Goal: Information Seeking & Learning: Learn about a topic

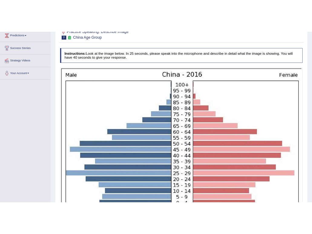
scroll to position [86, 0]
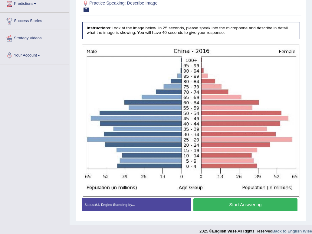
click at [282, 206] on button "Start Answering" at bounding box center [245, 205] width 104 height 13
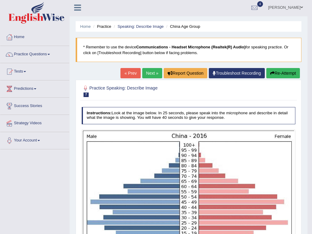
scroll to position [0, 0]
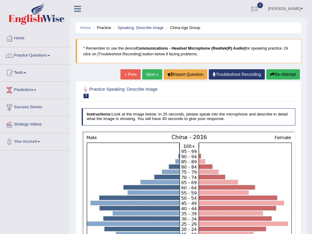
click at [153, 72] on link "Next »" at bounding box center [152, 74] width 20 height 10
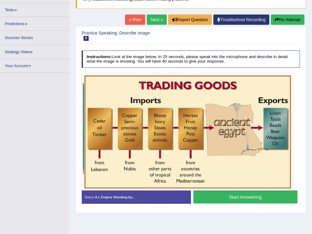
scroll to position [59, 0]
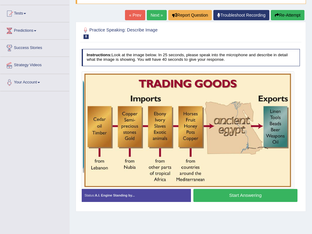
click at [203, 198] on button "Start Answering" at bounding box center [245, 195] width 104 height 13
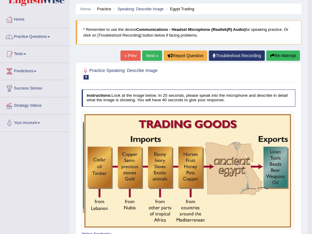
scroll to position [18, 0]
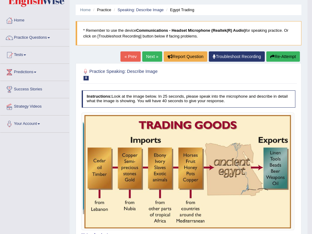
click at [151, 56] on link "Next »" at bounding box center [152, 56] width 20 height 10
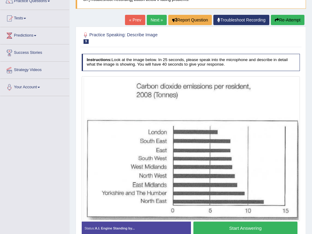
scroll to position [84, 0]
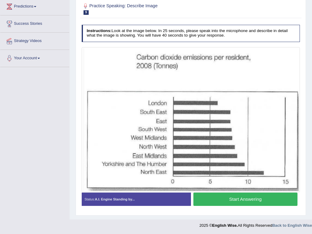
click at [229, 201] on button "Start Answering" at bounding box center [245, 199] width 104 height 13
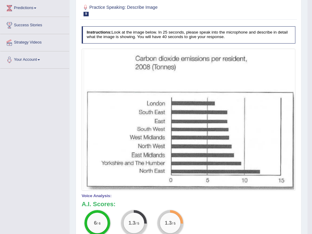
scroll to position [0, 0]
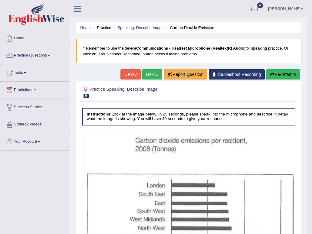
click at [150, 74] on link "Next »" at bounding box center [152, 74] width 20 height 10
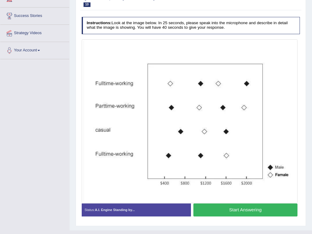
scroll to position [102, 0]
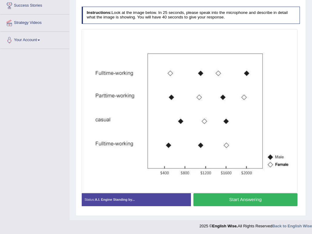
click at [230, 201] on button "Start Answering" at bounding box center [245, 199] width 104 height 13
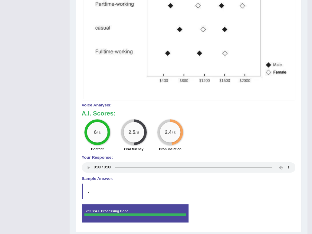
scroll to position [0, 0]
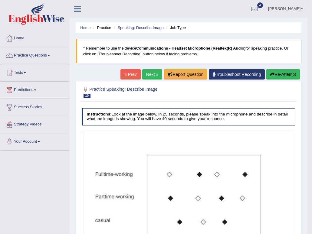
click at [156, 72] on link "Next »" at bounding box center [152, 74] width 20 height 10
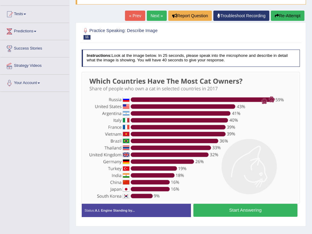
scroll to position [59, 0]
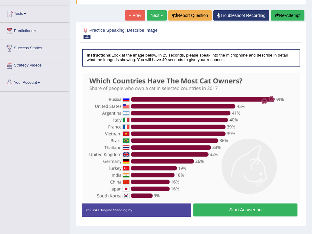
click at [229, 212] on button "Start Answering" at bounding box center [245, 210] width 104 height 13
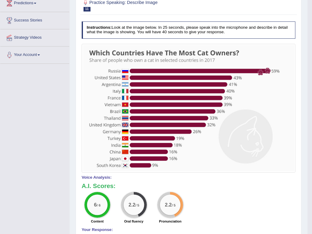
scroll to position [0, 0]
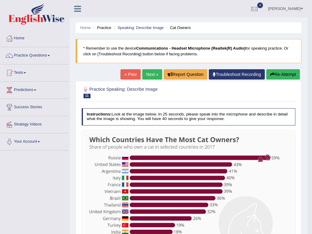
click at [153, 74] on link "Next »" at bounding box center [152, 74] width 20 height 10
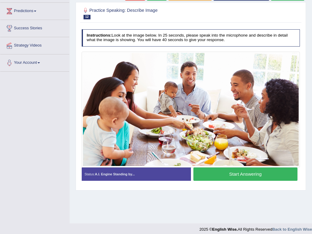
scroll to position [80, 0]
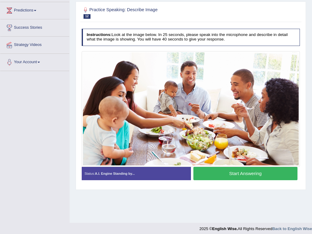
click at [220, 173] on button "Start Answering" at bounding box center [245, 173] width 104 height 13
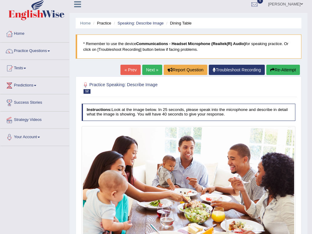
scroll to position [4, 0]
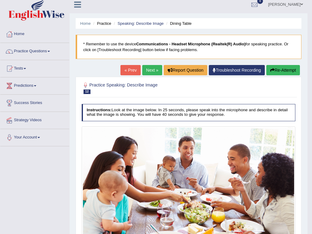
click at [155, 72] on link "Next »" at bounding box center [152, 70] width 20 height 10
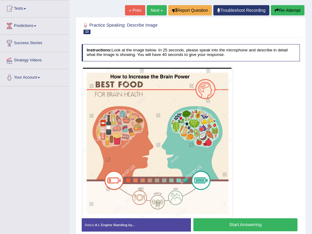
scroll to position [73, 0]
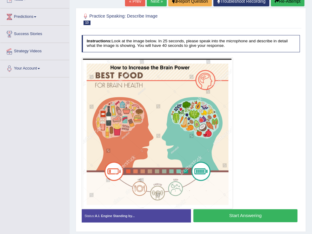
click at [223, 213] on button "Start Answering" at bounding box center [245, 216] width 104 height 13
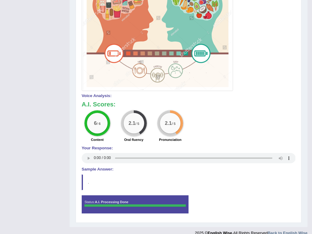
scroll to position [0, 0]
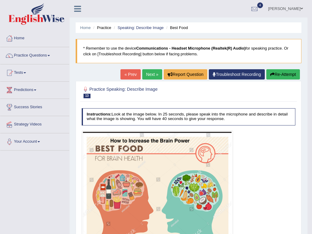
click at [153, 74] on link "Next »" at bounding box center [152, 74] width 20 height 10
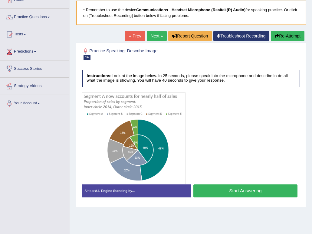
scroll to position [39, 0]
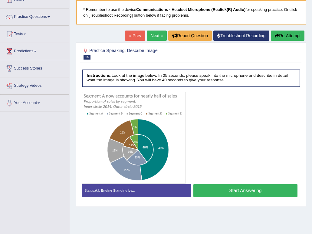
click at [217, 190] on button "Start Answering" at bounding box center [245, 190] width 104 height 13
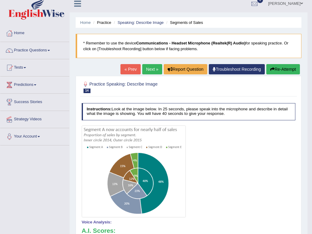
scroll to position [0, 0]
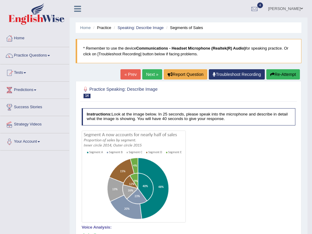
click at [152, 74] on link "Next »" at bounding box center [152, 74] width 20 height 10
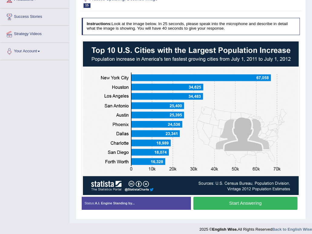
scroll to position [92, 0]
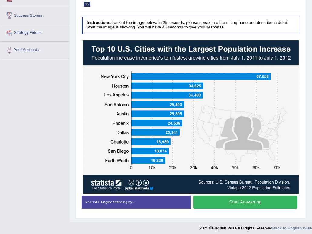
click at [138, 110] on img at bounding box center [191, 117] width 216 height 154
click at [227, 203] on button "Start Answering" at bounding box center [245, 202] width 104 height 13
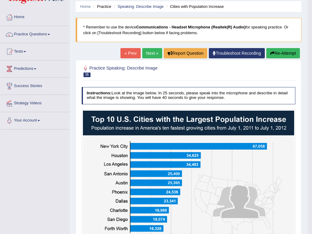
scroll to position [0, 0]
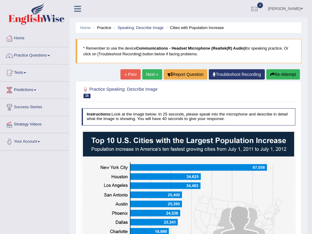
click at [156, 74] on link "Next »" at bounding box center [152, 74] width 20 height 10
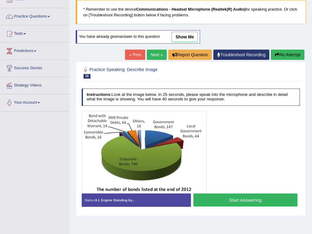
scroll to position [40, 0]
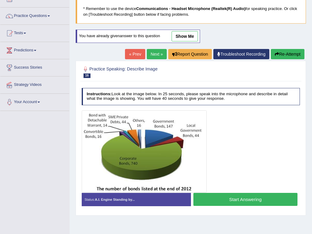
click at [224, 203] on button "Start Answering" at bounding box center [245, 199] width 104 height 13
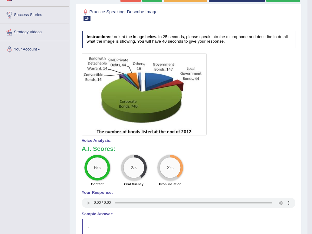
scroll to position [0, 0]
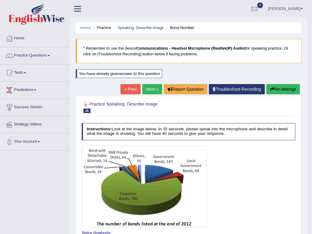
click at [150, 91] on link "Next »" at bounding box center [152, 89] width 20 height 10
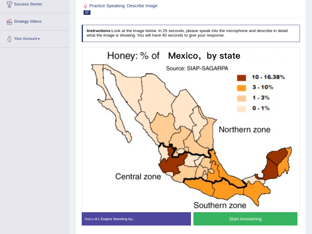
scroll to position [103, 0]
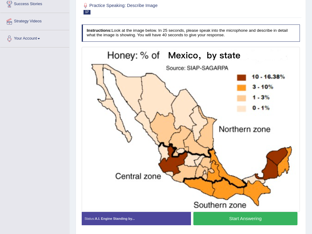
click at [228, 221] on button "Start Answering" at bounding box center [245, 218] width 104 height 13
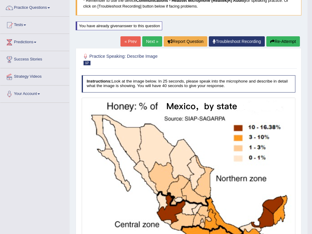
scroll to position [45, 0]
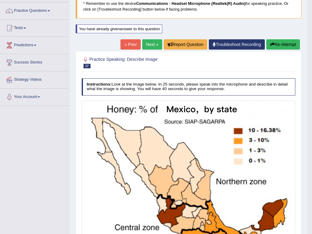
click at [146, 44] on link "Next »" at bounding box center [152, 44] width 20 height 10
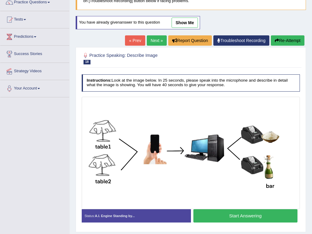
scroll to position [54, 0]
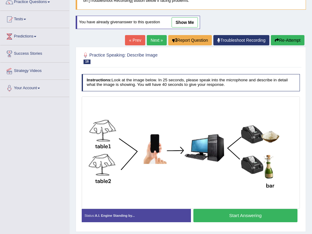
click at [216, 213] on button "Start Answering" at bounding box center [245, 215] width 104 height 13
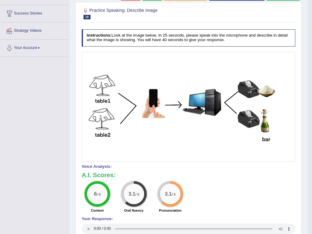
scroll to position [0, 0]
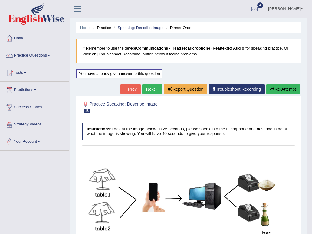
click at [153, 89] on link "Next »" at bounding box center [152, 89] width 20 height 10
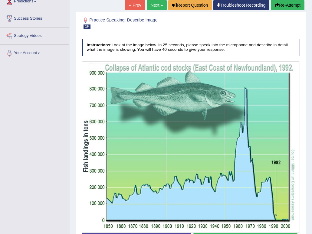
scroll to position [129, 0]
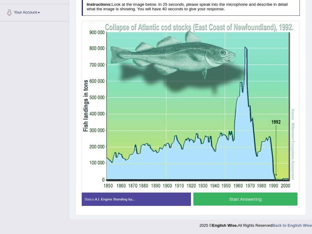
click at [258, 201] on button "Start Answering" at bounding box center [245, 199] width 104 height 13
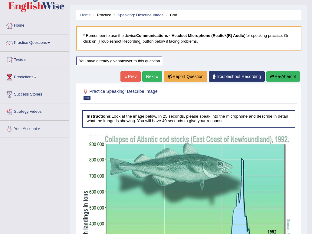
scroll to position [3, 0]
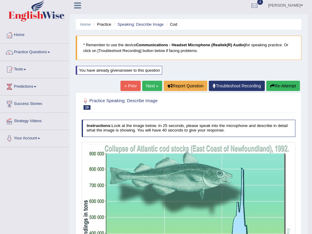
click at [152, 85] on link "Next »" at bounding box center [152, 86] width 20 height 10
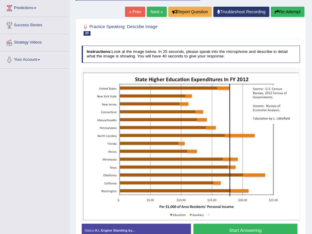
scroll to position [82, 0]
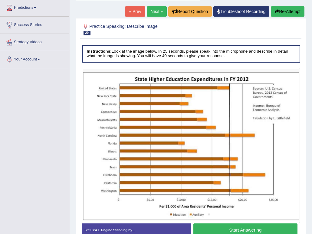
click at [213, 227] on button "Start Answering" at bounding box center [245, 230] width 104 height 13
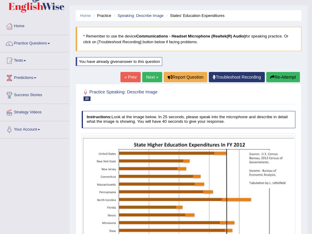
scroll to position [0, 0]
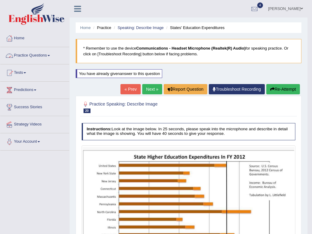
click at [47, 57] on link "Practice Questions" at bounding box center [34, 54] width 69 height 15
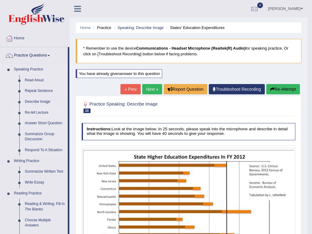
click at [42, 112] on link "Re-tell Lecture" at bounding box center [45, 112] width 46 height 11
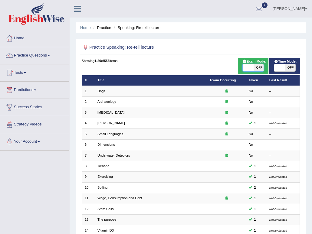
click at [250, 70] on span at bounding box center [248, 67] width 11 height 7
click at [258, 70] on span "OFF" at bounding box center [258, 67] width 11 height 7
checkbox input "true"
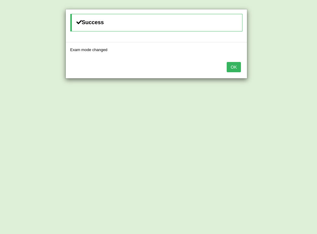
click at [292, 67] on div "Success Exam mode changed OK" at bounding box center [158, 117] width 317 height 234
click at [235, 68] on button "OK" at bounding box center [233, 67] width 14 height 10
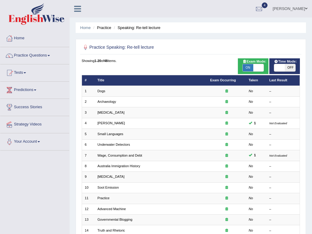
click at [289, 67] on span "OFF" at bounding box center [290, 67] width 11 height 7
checkbox input "true"
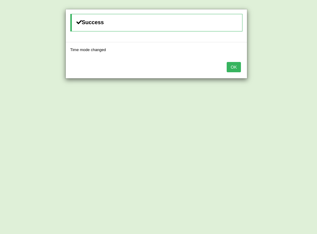
click at [235, 69] on button "OK" at bounding box center [233, 67] width 14 height 10
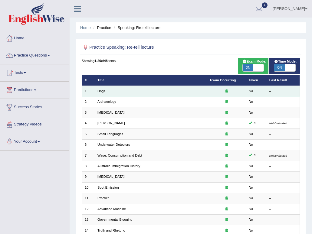
click at [174, 93] on td "Dogs" at bounding box center [151, 91] width 113 height 11
click at [146, 89] on td "Dogs" at bounding box center [151, 91] width 113 height 11
click at [103, 91] on link "Dogs" at bounding box center [101, 91] width 8 height 4
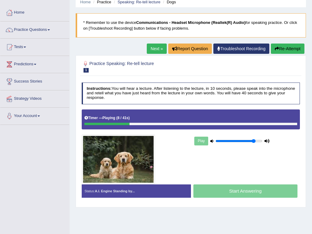
scroll to position [26, 0]
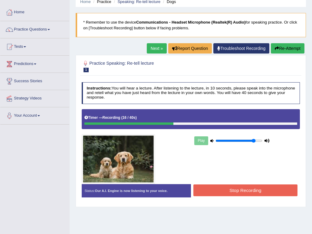
click at [235, 187] on button "Stop Recording" at bounding box center [245, 191] width 104 height 12
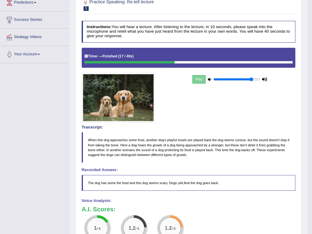
scroll to position [33, 0]
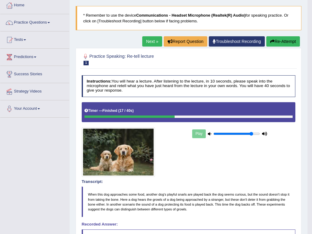
click at [153, 41] on link "Next »" at bounding box center [152, 41] width 20 height 10
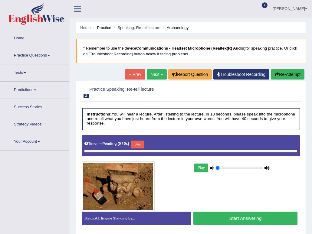
type input "0.85"
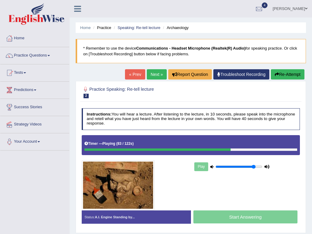
click at [158, 76] on link "Next »" at bounding box center [157, 74] width 20 height 10
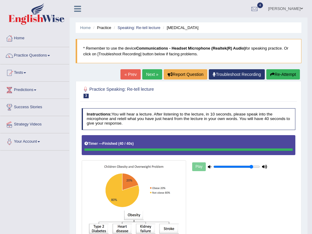
click at [153, 74] on link "Next »" at bounding box center [152, 74] width 20 height 10
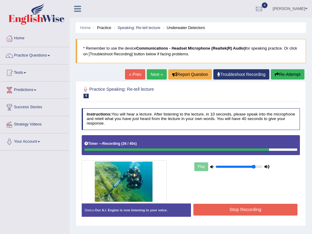
click at [217, 206] on button "Stop Recording" at bounding box center [245, 210] width 104 height 12
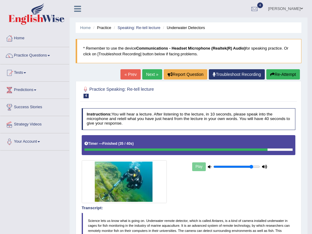
click at [150, 74] on link "Next »" at bounding box center [152, 74] width 20 height 10
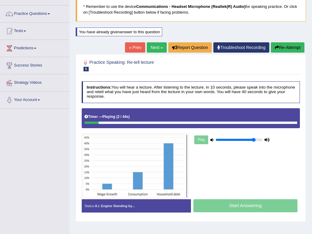
scroll to position [42, 0]
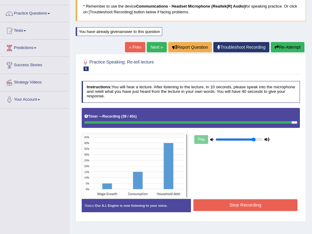
click at [222, 204] on button "Stop Recording" at bounding box center [245, 206] width 104 height 12
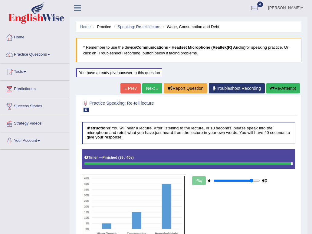
scroll to position [0, 0]
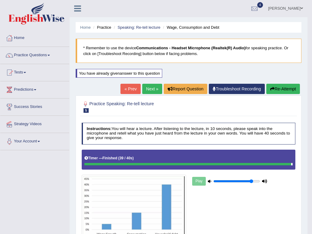
click at [153, 89] on link "Next »" at bounding box center [152, 89] width 20 height 10
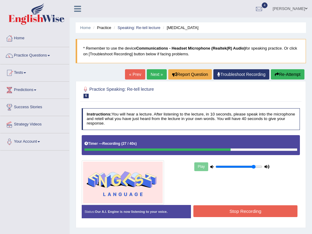
click at [218, 211] on button "Stop Recording" at bounding box center [245, 212] width 104 height 12
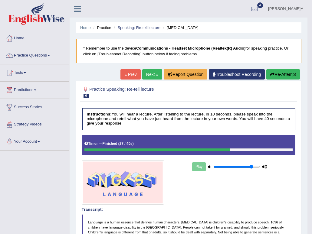
click at [149, 75] on link "Next »" at bounding box center [152, 74] width 20 height 10
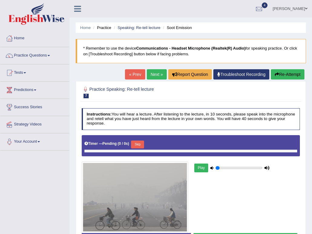
type input "0.85"
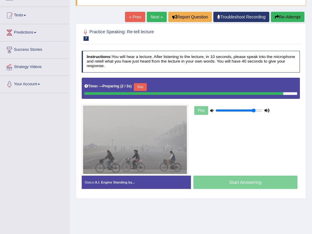
scroll to position [58, 0]
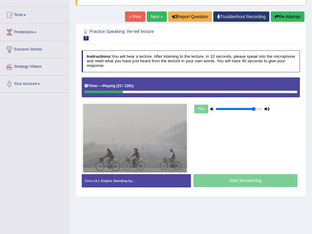
click at [209, 203] on div "Home Practice Speaking: Re-tell lecture Soot Emission * Remember to use the dev…" at bounding box center [191, 93] width 243 height 303
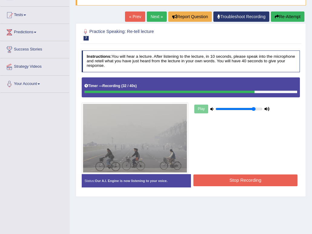
click at [210, 180] on button "Stop Recording" at bounding box center [245, 181] width 104 height 12
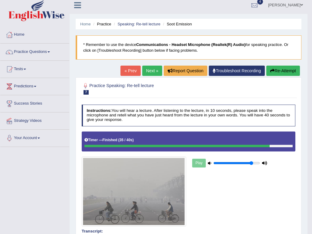
scroll to position [0, 0]
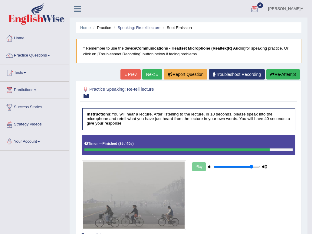
click at [149, 72] on link "Next »" at bounding box center [152, 74] width 20 height 10
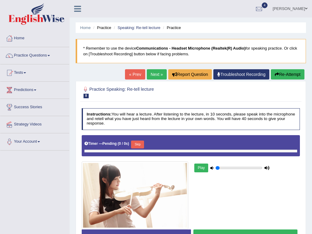
type input "0.85"
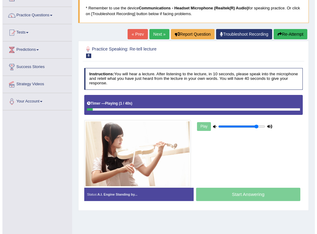
scroll to position [41, 0]
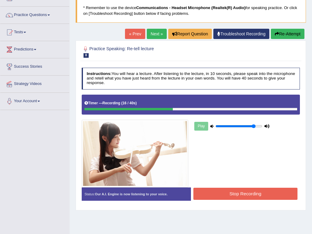
click at [207, 190] on button "Stop Recording" at bounding box center [245, 194] width 104 height 12
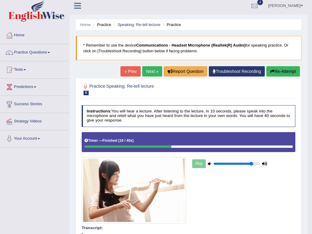
scroll to position [0, 0]
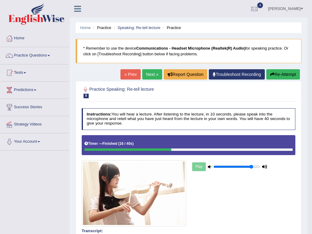
click at [152, 74] on link "Next »" at bounding box center [152, 74] width 20 height 10
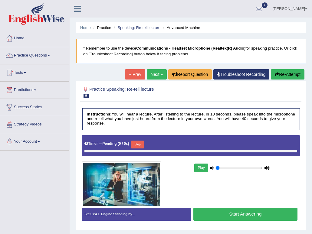
type input "0.85"
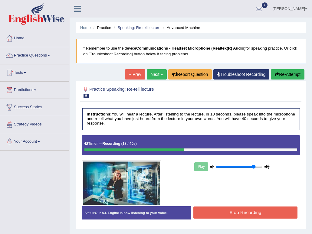
click at [201, 213] on button "Stop Recording" at bounding box center [245, 213] width 104 height 12
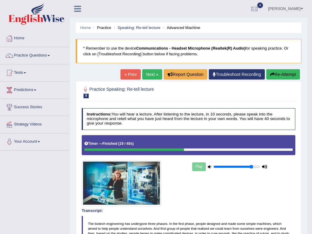
click at [148, 75] on link "Next »" at bounding box center [152, 74] width 20 height 10
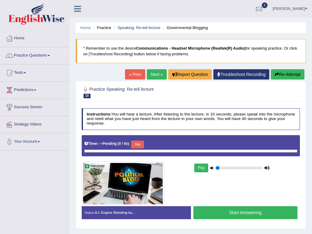
type input "0.85"
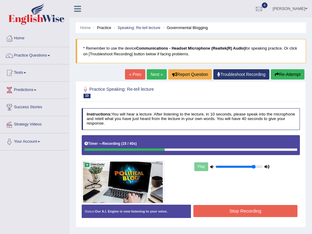
click at [203, 210] on button "Stop Recording" at bounding box center [245, 211] width 104 height 12
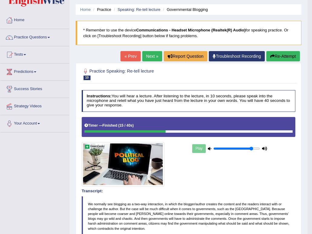
scroll to position [18, 0]
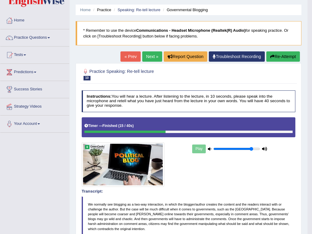
click at [50, 38] on span at bounding box center [49, 37] width 2 height 1
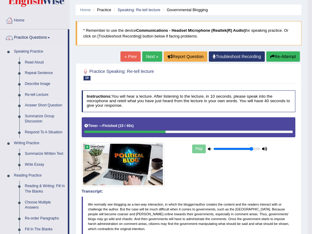
click at [37, 105] on link "Answer Short Question" at bounding box center [45, 105] width 46 height 11
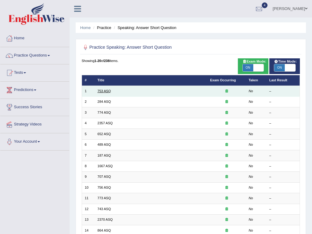
click at [102, 91] on link "753 ASQ" at bounding box center [103, 91] width 13 height 4
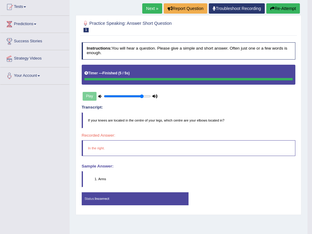
scroll to position [67, 0]
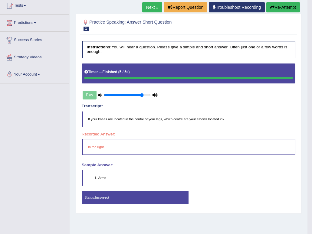
click at [91, 92] on div "Play" at bounding box center [120, 95] width 77 height 13
click at [88, 77] on div at bounding box center [188, 78] width 209 height 3
click at [106, 95] on input "range" at bounding box center [127, 95] width 47 height 4
type input "0.9"
click at [145, 95] on input "range" at bounding box center [127, 95] width 47 height 4
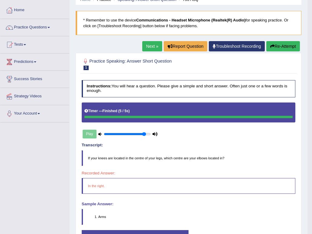
scroll to position [28, 0]
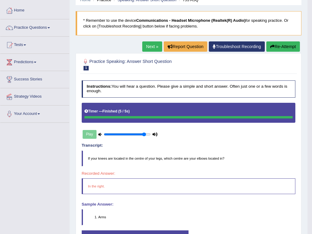
click at [148, 47] on link "Next »" at bounding box center [152, 46] width 20 height 10
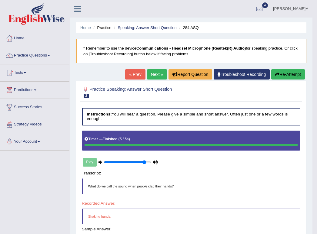
click at [202, 169] on div "Instructions: You will hear a question. Please give a simple and short answer. …" at bounding box center [190, 196] width 221 height 180
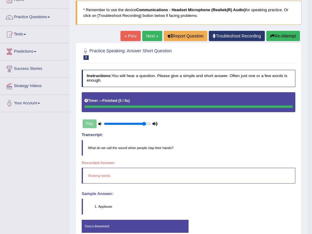
scroll to position [39, 0]
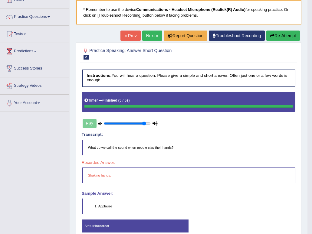
click at [150, 39] on link "Next »" at bounding box center [152, 36] width 20 height 10
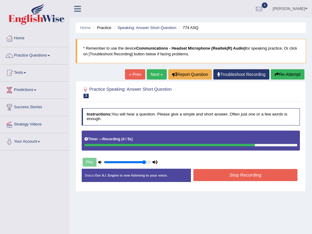
click at [215, 170] on button "Stop Recording" at bounding box center [245, 175] width 104 height 12
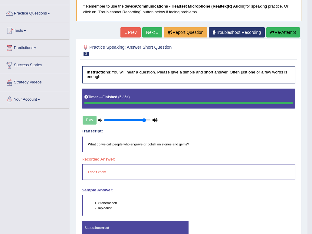
scroll to position [42, 0]
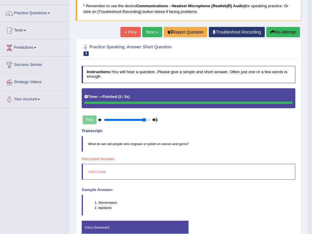
click at [149, 34] on link "Next »" at bounding box center [152, 32] width 20 height 10
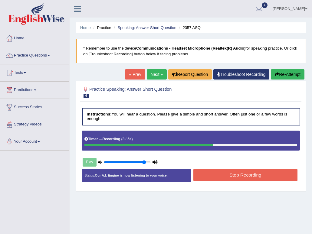
click at [244, 177] on button "Stop Recording" at bounding box center [245, 175] width 104 height 12
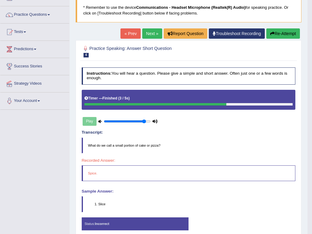
scroll to position [42, 0]
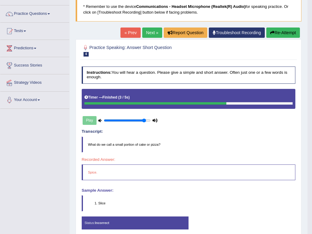
click at [145, 34] on link "Next »" at bounding box center [152, 33] width 20 height 10
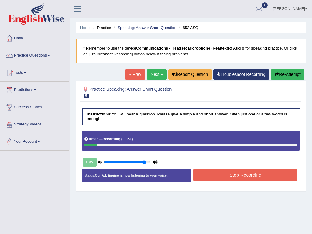
click at [210, 177] on button "Stop Recording" at bounding box center [245, 175] width 104 height 12
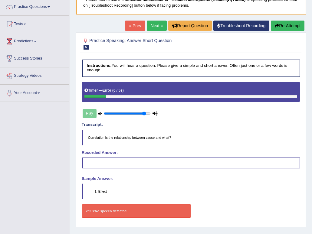
scroll to position [49, 0]
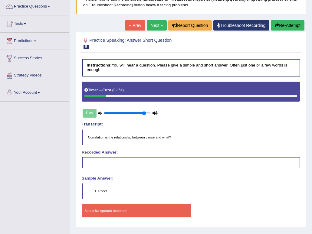
click at [152, 27] on link "Next »" at bounding box center [157, 25] width 20 height 10
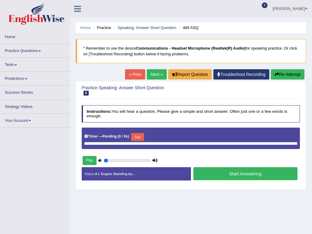
type input "0.9"
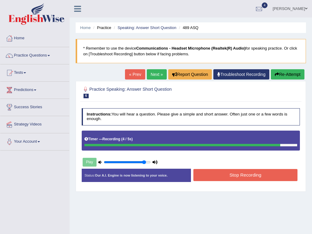
click at [227, 177] on button "Stop Recording" at bounding box center [245, 175] width 104 height 12
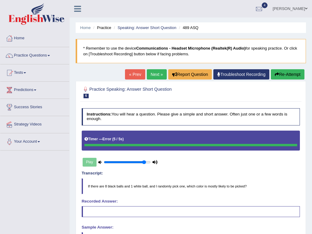
click at [227, 177] on div "Transcript: If there are 8 black balls and 1 white ball, and I randomly pick on…" at bounding box center [191, 182] width 219 height 23
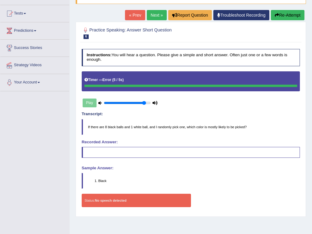
scroll to position [61, 0]
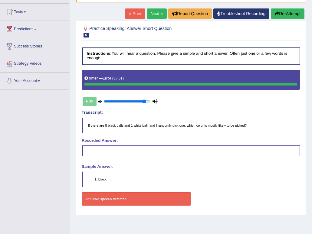
click at [219, 150] on blockquote at bounding box center [191, 151] width 219 height 11
click at [155, 13] on link "Next »" at bounding box center [157, 13] width 20 height 10
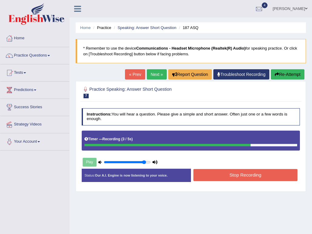
click at [206, 175] on button "Stop Recording" at bounding box center [245, 175] width 104 height 12
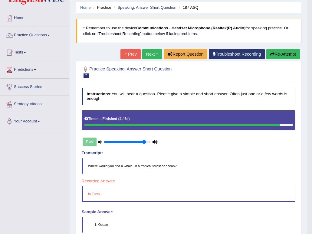
scroll to position [21, 0]
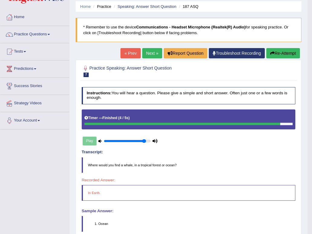
click at [147, 51] on link "Next »" at bounding box center [152, 53] width 20 height 10
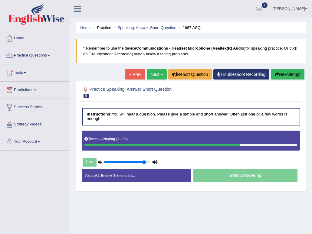
click at [235, 175] on div "Start Answering" at bounding box center [245, 176] width 109 height 15
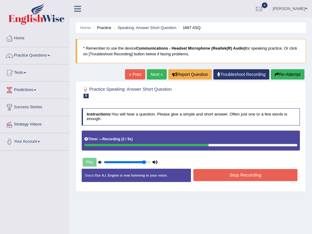
click at [235, 175] on button "Stop Recording" at bounding box center [245, 175] width 104 height 12
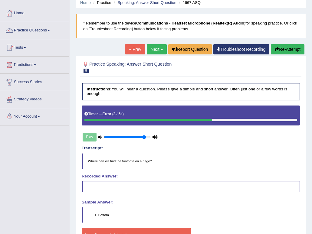
scroll to position [25, 0]
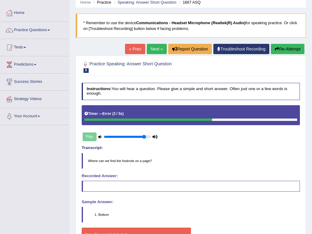
click at [154, 48] on link "Next »" at bounding box center [157, 49] width 20 height 10
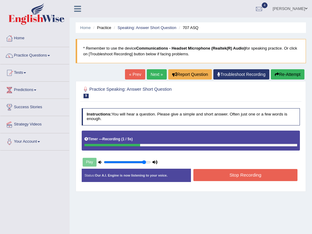
click at [200, 178] on button "Stop Recording" at bounding box center [245, 175] width 104 height 12
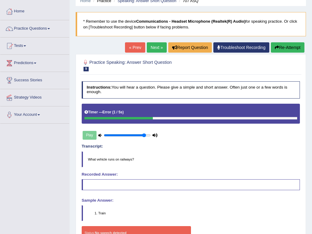
scroll to position [27, 0]
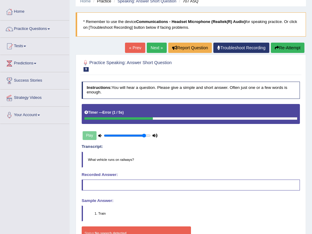
click at [153, 48] on link "Next »" at bounding box center [157, 48] width 20 height 10
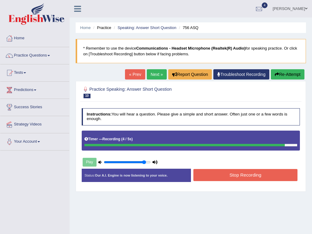
click at [204, 177] on button "Stop Recording" at bounding box center [245, 175] width 104 height 12
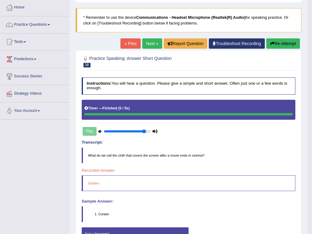
scroll to position [32, 0]
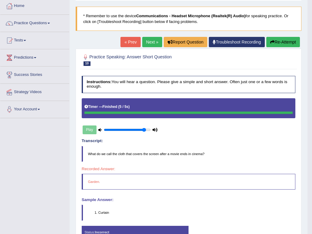
click at [150, 41] on link "Next »" at bounding box center [152, 42] width 20 height 10
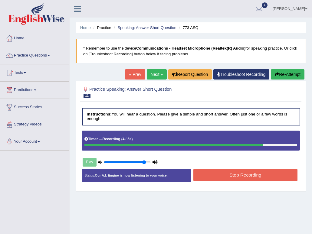
click at [204, 176] on button "Stop Recording" at bounding box center [245, 175] width 104 height 12
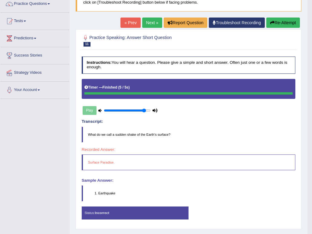
scroll to position [51, 0]
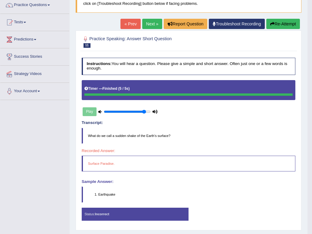
click at [148, 23] on link "Next »" at bounding box center [152, 24] width 20 height 10
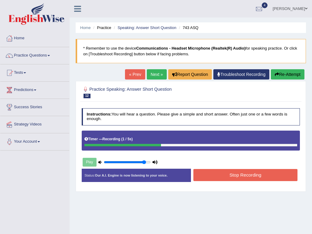
click at [205, 177] on button "Stop Recording" at bounding box center [245, 175] width 104 height 12
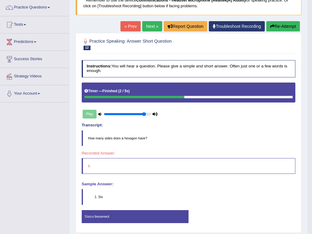
scroll to position [48, 0]
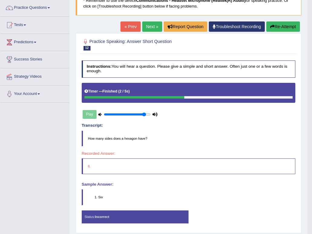
click at [147, 27] on link "Next »" at bounding box center [152, 26] width 20 height 10
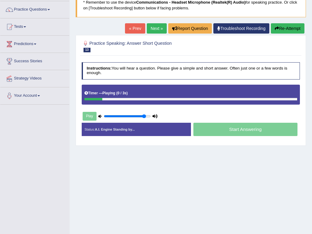
scroll to position [47, 0]
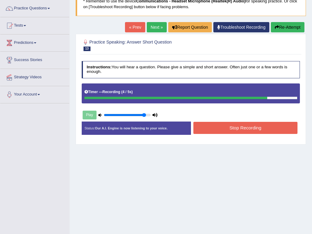
click at [202, 127] on button "Stop Recording" at bounding box center [245, 128] width 104 height 12
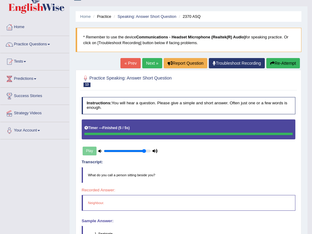
scroll to position [9, 0]
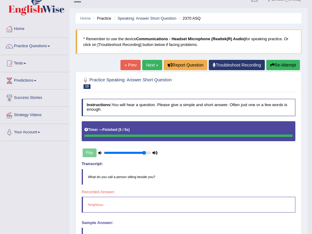
click at [154, 66] on link "Next »" at bounding box center [152, 65] width 20 height 10
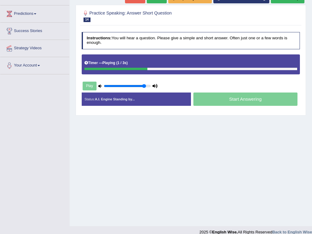
scroll to position [77, 0]
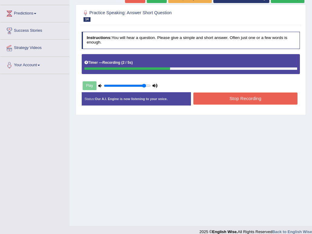
click at [204, 97] on button "Stop Recording" at bounding box center [245, 99] width 104 height 12
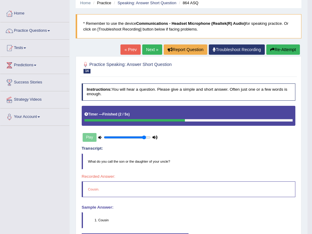
scroll to position [24, 0]
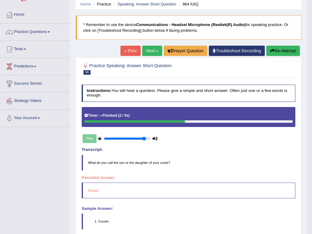
click at [152, 51] on link "Next »" at bounding box center [152, 51] width 20 height 10
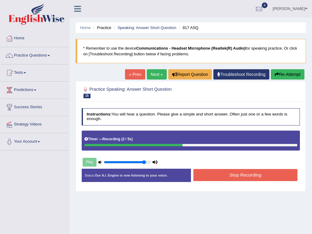
click at [195, 176] on button "Stop Recording" at bounding box center [245, 175] width 104 height 12
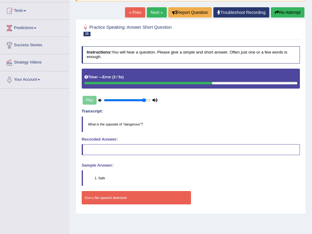
scroll to position [62, 0]
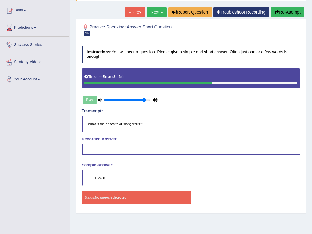
click at [157, 13] on link "Next »" at bounding box center [157, 12] width 20 height 10
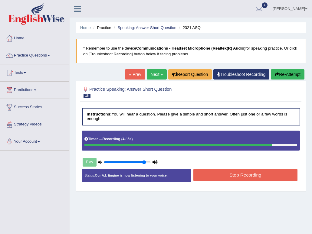
click at [202, 173] on button "Stop Recording" at bounding box center [245, 175] width 104 height 12
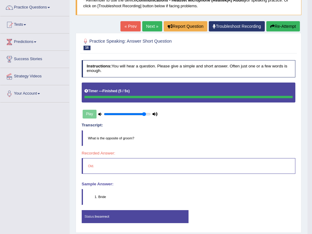
scroll to position [48, 0]
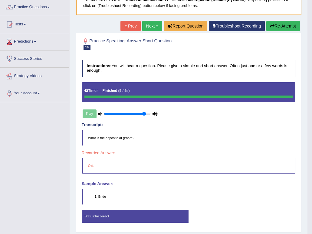
click at [150, 25] on link "Next »" at bounding box center [152, 26] width 20 height 10
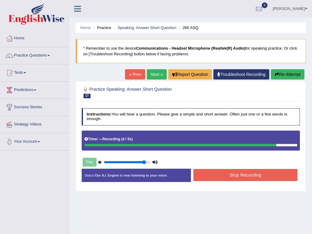
click at [205, 176] on button "Stop Recording" at bounding box center [245, 175] width 104 height 12
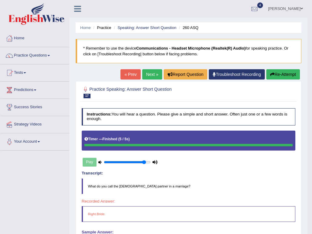
click at [149, 74] on link "Next »" at bounding box center [152, 74] width 20 height 10
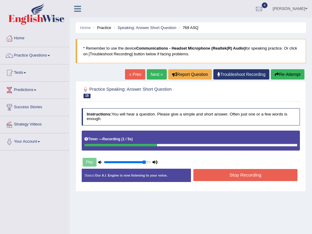
click at [200, 173] on button "Stop Recording" at bounding box center [245, 175] width 104 height 12
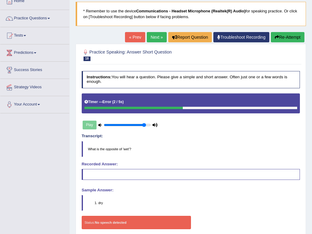
scroll to position [38, 0]
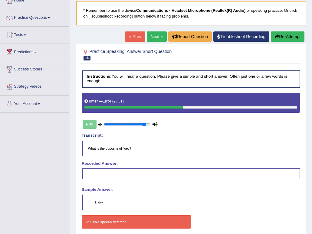
click at [88, 122] on div "Play" at bounding box center [120, 124] width 77 height 13
click at [152, 36] on link "Next »" at bounding box center [157, 36] width 20 height 10
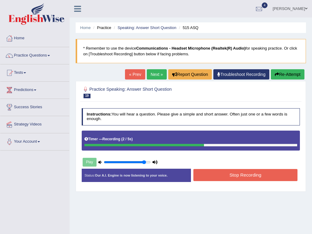
click at [206, 176] on button "Stop Recording" at bounding box center [245, 175] width 104 height 12
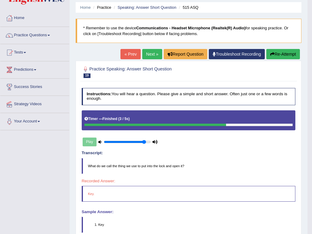
scroll to position [20, 0]
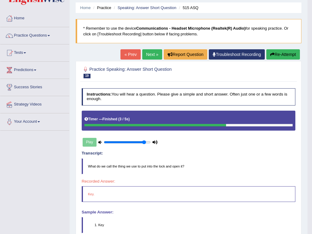
click at [149, 53] on link "Next »" at bounding box center [152, 54] width 20 height 10
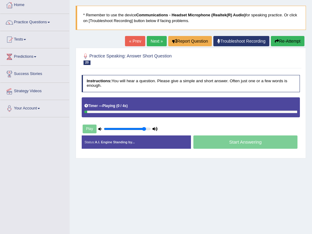
scroll to position [36, 0]
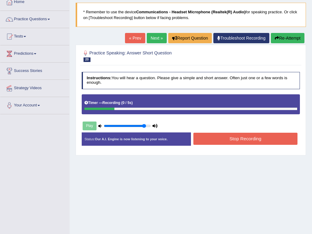
click at [204, 140] on button "Stop Recording" at bounding box center [245, 139] width 104 height 12
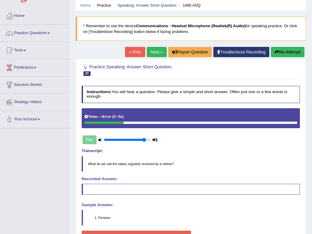
scroll to position [22, 0]
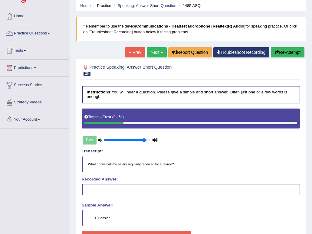
click at [153, 54] on link "Next »" at bounding box center [157, 52] width 20 height 10
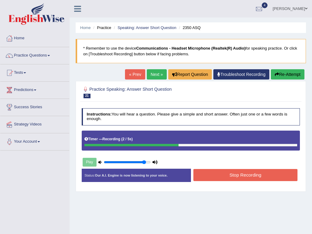
click at [210, 175] on button "Stop Recording" at bounding box center [245, 175] width 104 height 12
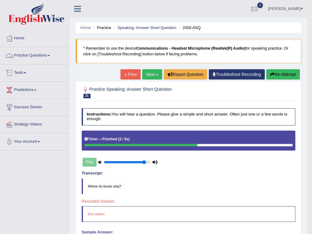
click at [56, 54] on link "Practice Questions" at bounding box center [34, 54] width 69 height 15
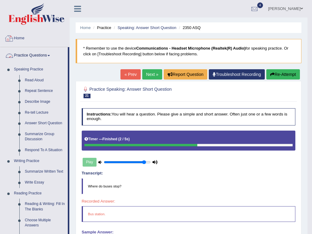
click at [13, 40] on div at bounding box center [9, 38] width 9 height 9
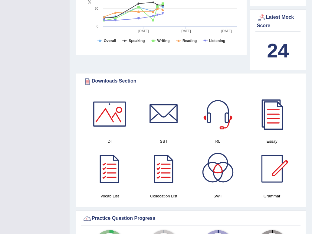
scroll to position [253, 0]
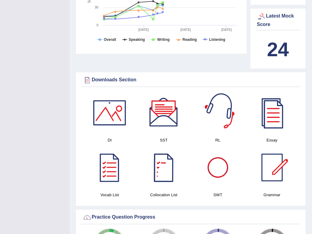
click at [213, 117] on div at bounding box center [218, 113] width 42 height 42
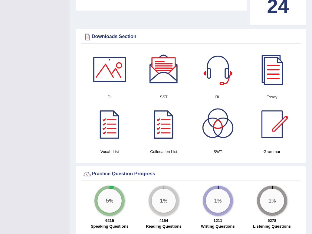
scroll to position [298, 0]
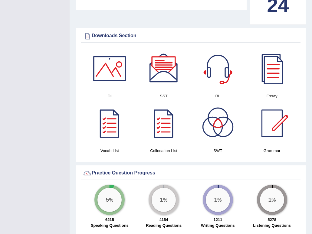
click at [275, 73] on div at bounding box center [272, 69] width 42 height 42
